Goal: Navigation & Orientation: Find specific page/section

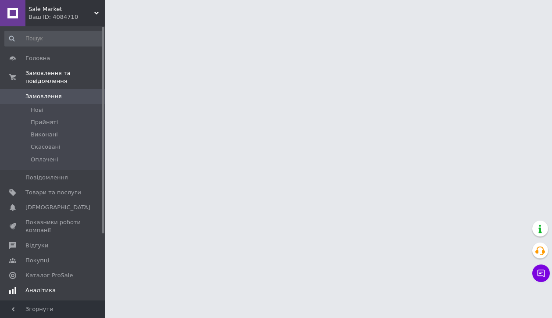
click at [45, 292] on span "Аналітика" at bounding box center [40, 290] width 30 height 8
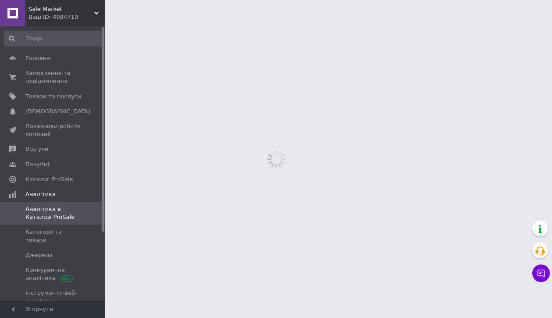
click at [268, 0] on html "Sale Market Ваш ID: 4084710 Сайт Sale Market Кабінет покупця Перевірити стан си…" at bounding box center [276, 0] width 552 height 0
click at [43, 69] on span "Замовлення та повідомлення" at bounding box center [53, 77] width 56 height 16
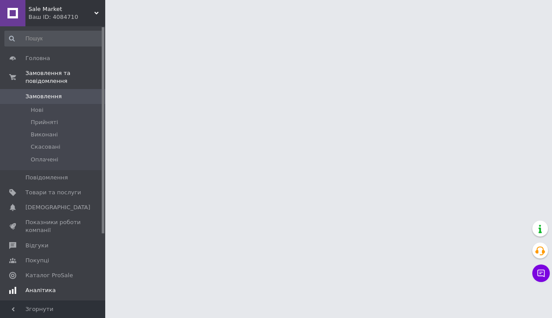
click at [39, 288] on span "Аналітика" at bounding box center [40, 290] width 30 height 8
